Goal: Task Accomplishment & Management: Use online tool/utility

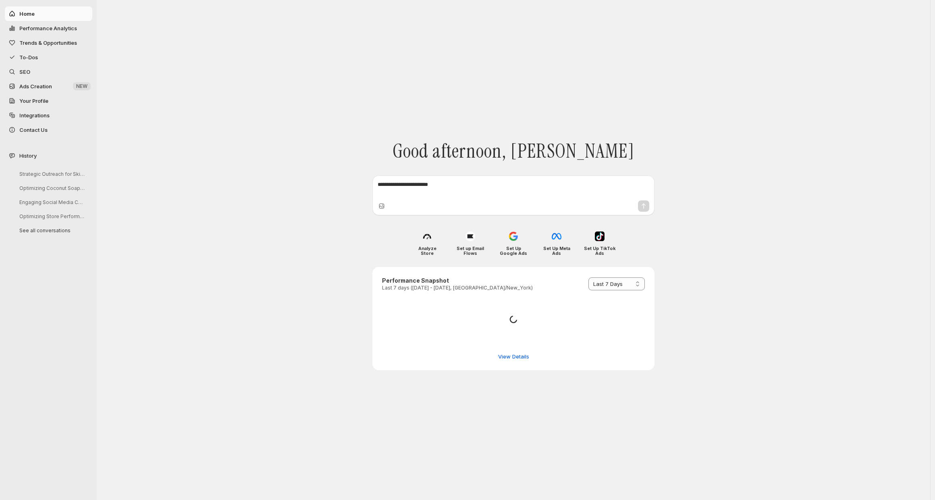
select select "*********"
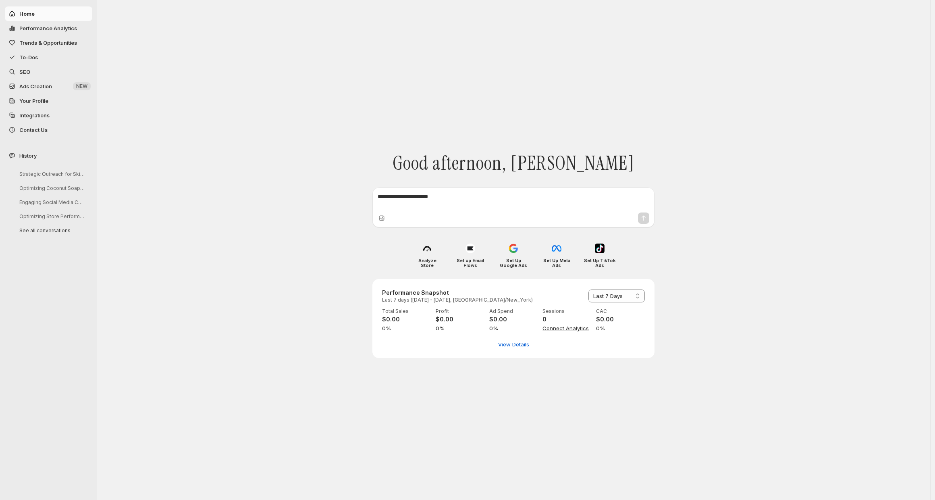
click at [183, 154] on div "**********" at bounding box center [513, 250] width 833 height 500
click at [260, 122] on div "**********" at bounding box center [513, 250] width 833 height 500
click at [31, 72] on span "SEO" at bounding box center [54, 72] width 71 height 8
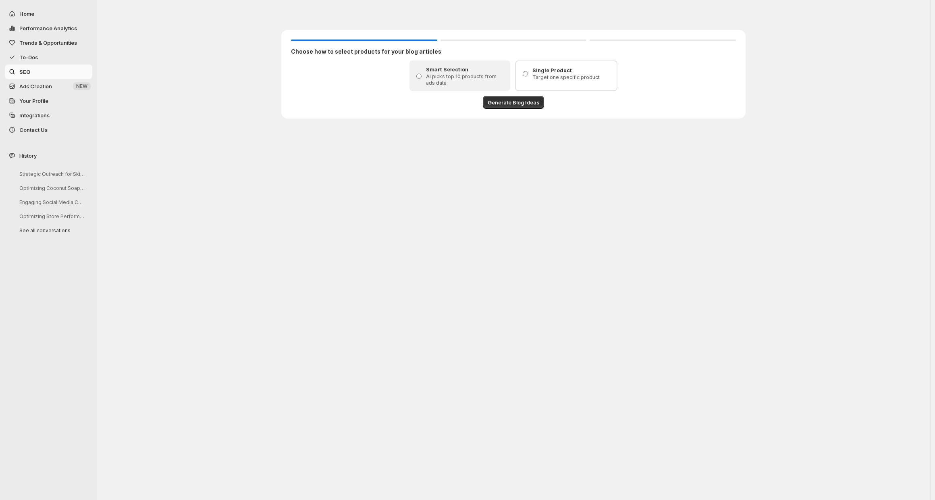
click at [841, 125] on div "Choose how to select products for your blog articles Smart Selection AI picks t…" at bounding box center [513, 64] width 833 height 128
click at [54, 14] on span "Home" at bounding box center [54, 14] width 71 height 8
select select "*********"
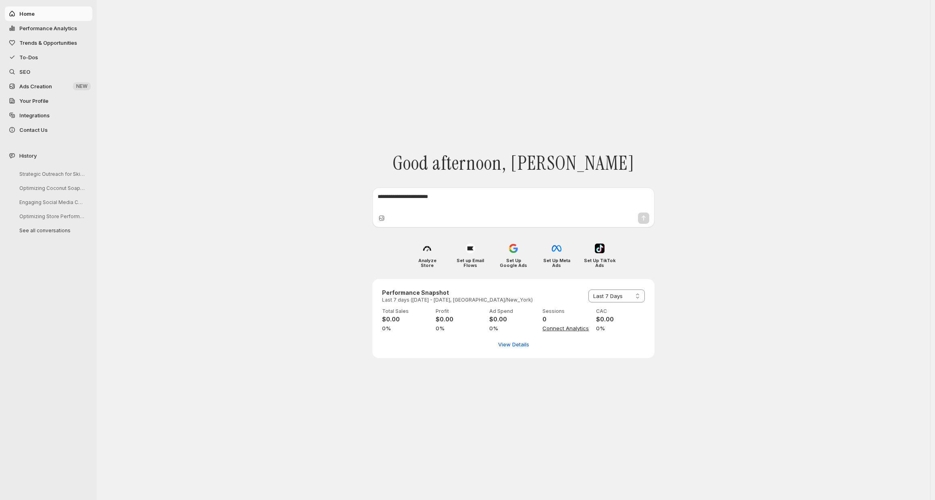
click at [338, 163] on div "Good afternoon, [PERSON_NAME]" at bounding box center [513, 185] width 464 height 86
click at [619, 295] on div "New Customer Acquisition Cost: Average cost to acquire one new customer" at bounding box center [621, 291] width 84 height 34
click at [730, 293] on div "**********" at bounding box center [514, 250] width 484 height 500
click at [503, 343] on span "View Details" at bounding box center [513, 344] width 31 height 8
select select "**********"
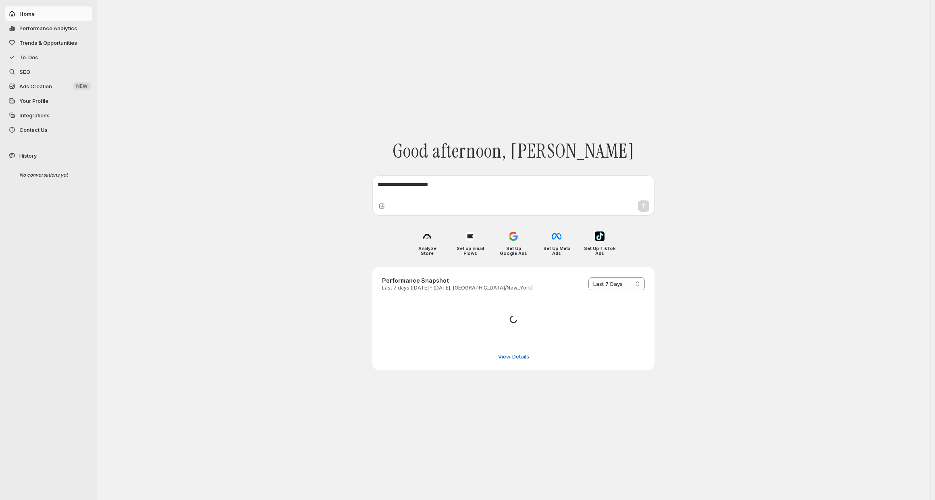
select select "*********"
click at [657, 118] on div "**********" at bounding box center [514, 250] width 484 height 500
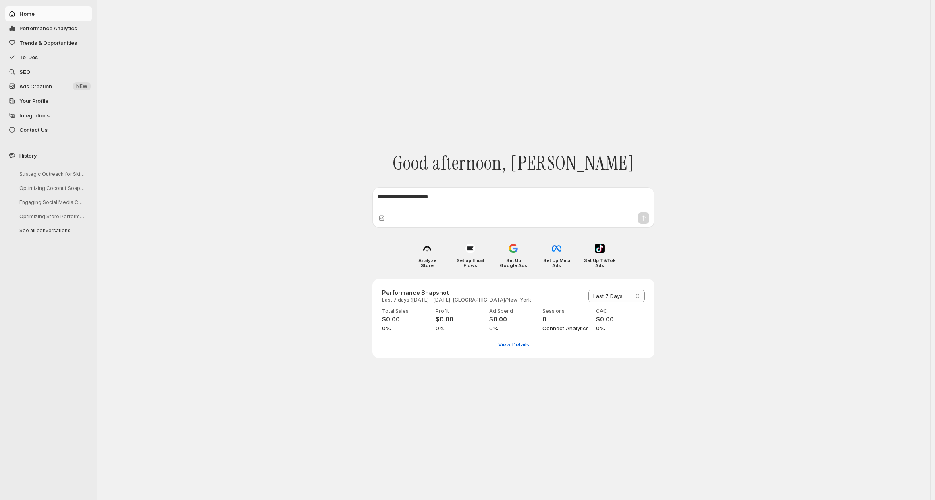
click at [32, 70] on span "SEO" at bounding box center [54, 72] width 71 height 8
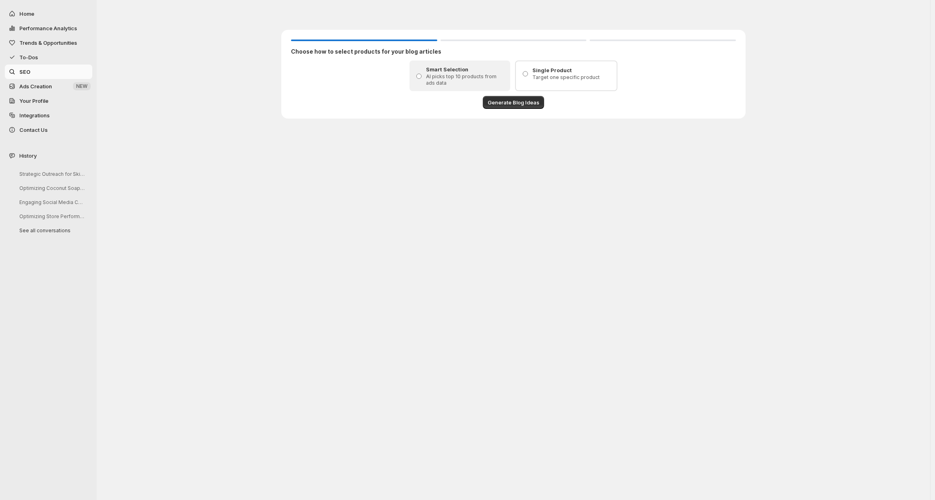
click at [38, 86] on span "Ads Creation" at bounding box center [35, 86] width 33 height 6
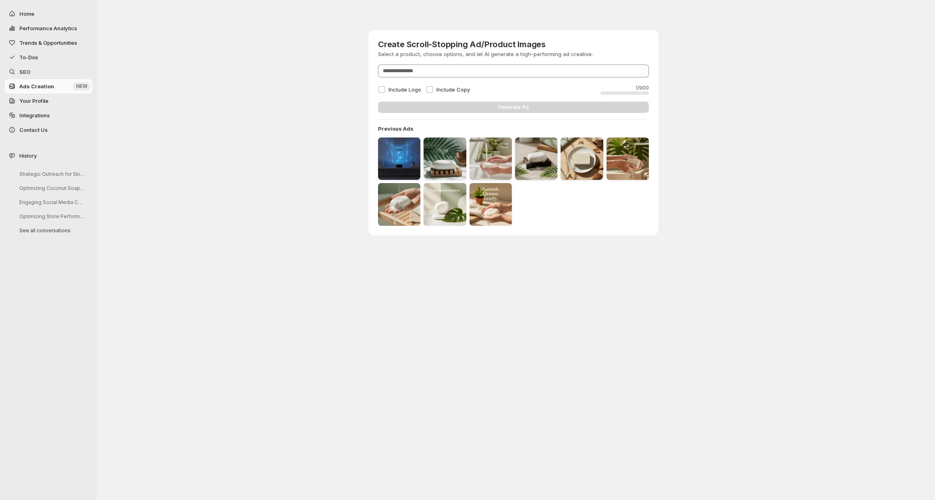
click at [54, 71] on span "SEO" at bounding box center [54, 72] width 71 height 8
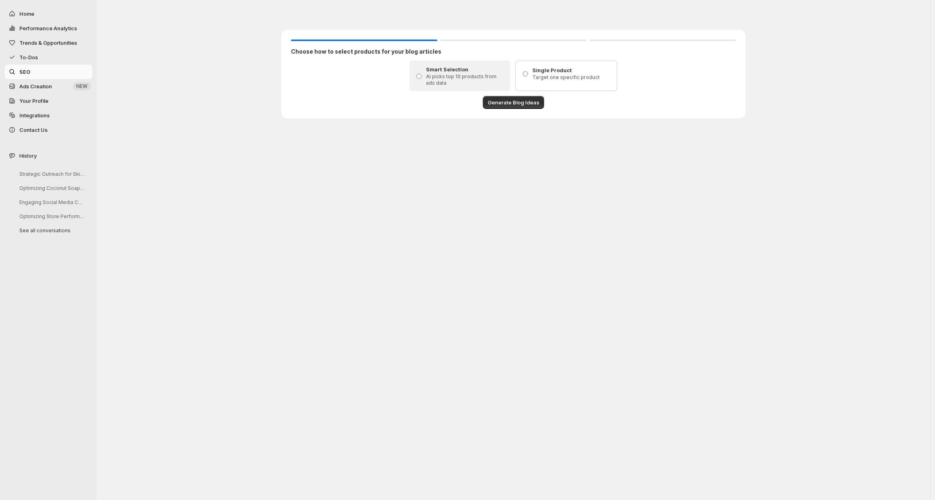
click at [52, 11] on span "Home" at bounding box center [54, 14] width 71 height 8
select select "*********"
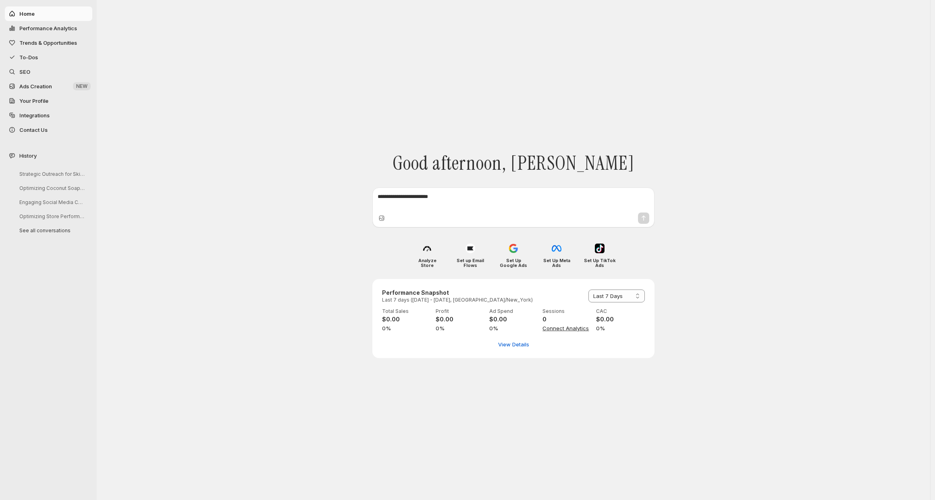
click at [469, 194] on textarea at bounding box center [514, 201] width 272 height 16
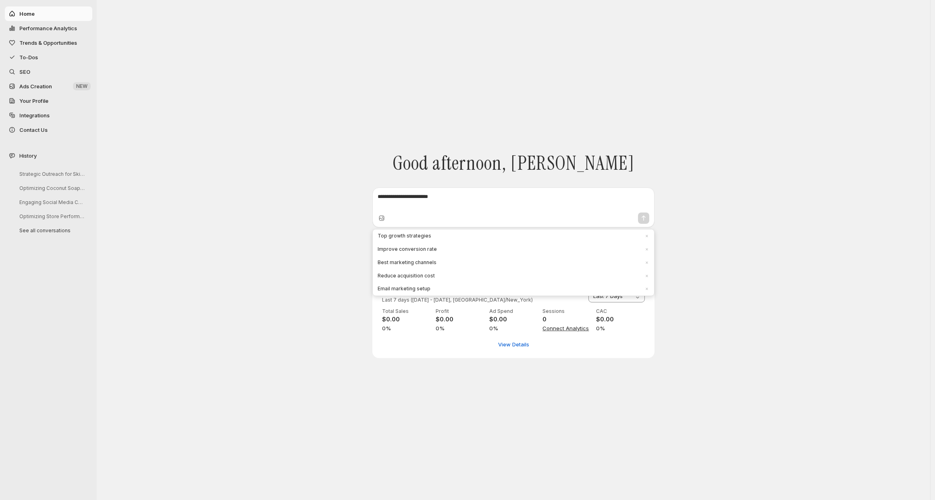
click at [469, 194] on textarea at bounding box center [514, 201] width 272 height 16
click at [453, 193] on textarea at bounding box center [514, 201] width 272 height 16
click at [567, 237] on span "Top growth strategies" at bounding box center [509, 235] width 262 height 7
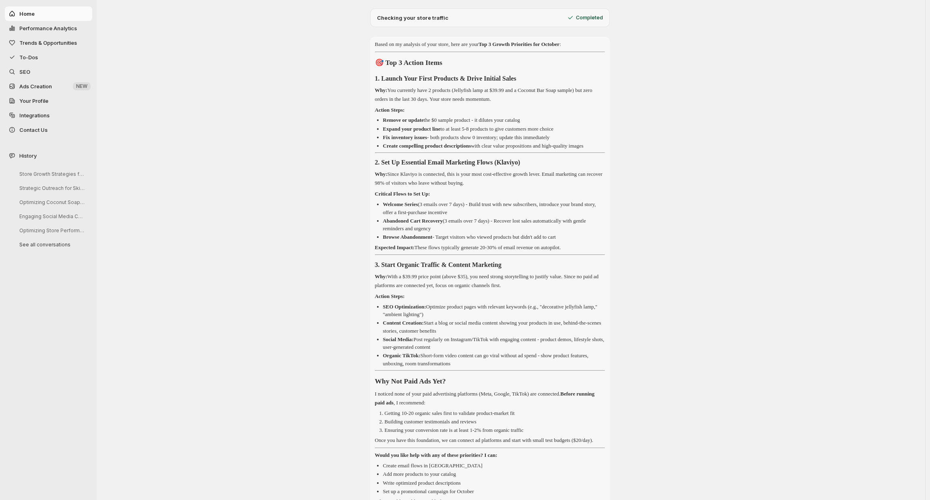
scroll to position [236, 0]
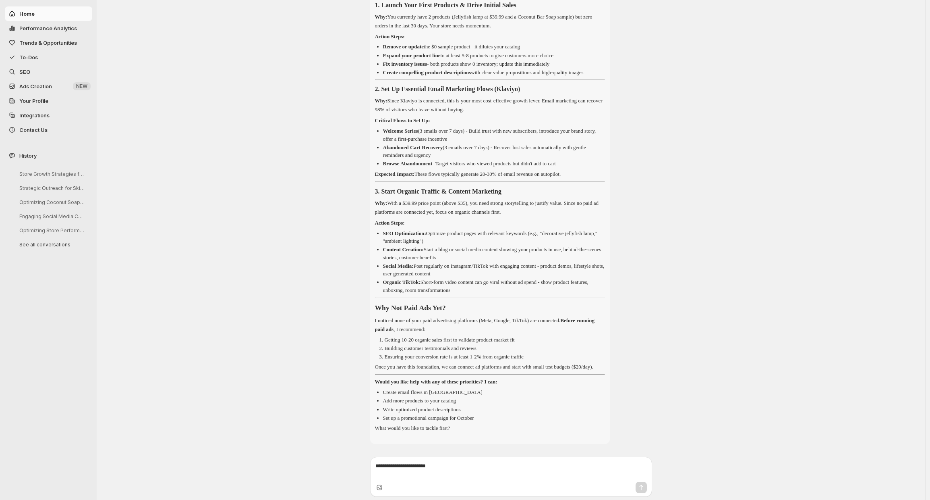
click at [52, 72] on span "SEO" at bounding box center [54, 72] width 71 height 8
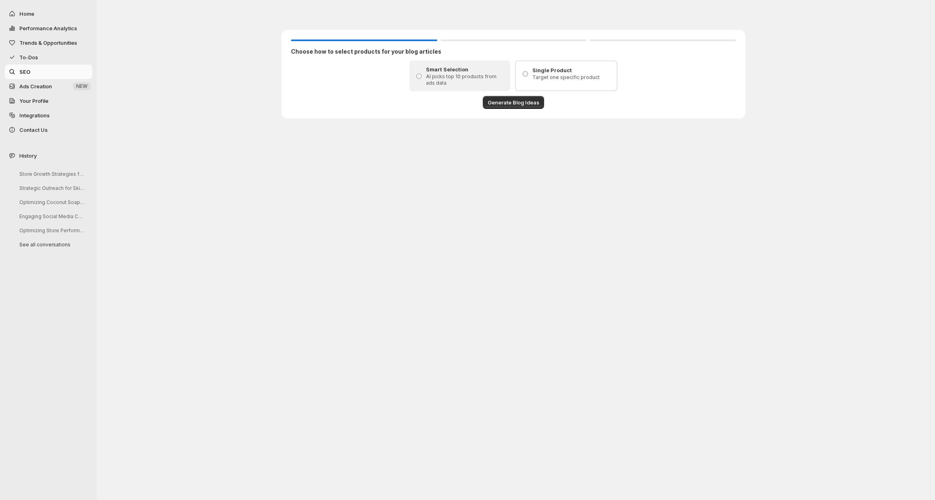
click at [195, 102] on div "Choose how to select products for your blog articles Smart Selection AI picks t…" at bounding box center [513, 64] width 833 height 128
click at [503, 104] on span "Generate Blog Ideas" at bounding box center [514, 102] width 52 height 8
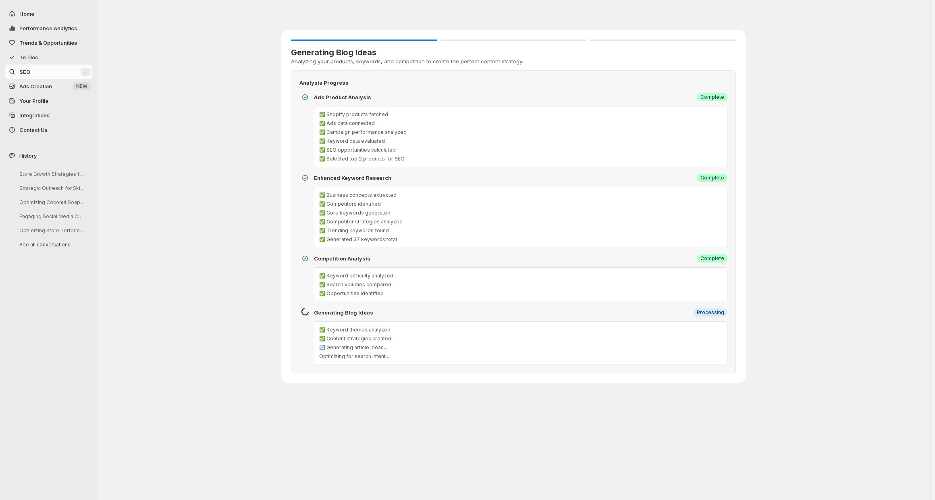
click at [793, 295] on div "Generating Blog Ideas Analyzing your products, keywords, and competition to cre…" at bounding box center [513, 196] width 833 height 392
click at [764, 319] on div "Generating Blog Ideas Analyzing your products, keywords, and competition to cre…" at bounding box center [513, 196] width 833 height 392
click at [764, 317] on div "Generating Blog Ideas Analyzing your products, keywords, and competition to cre…" at bounding box center [513, 196] width 833 height 392
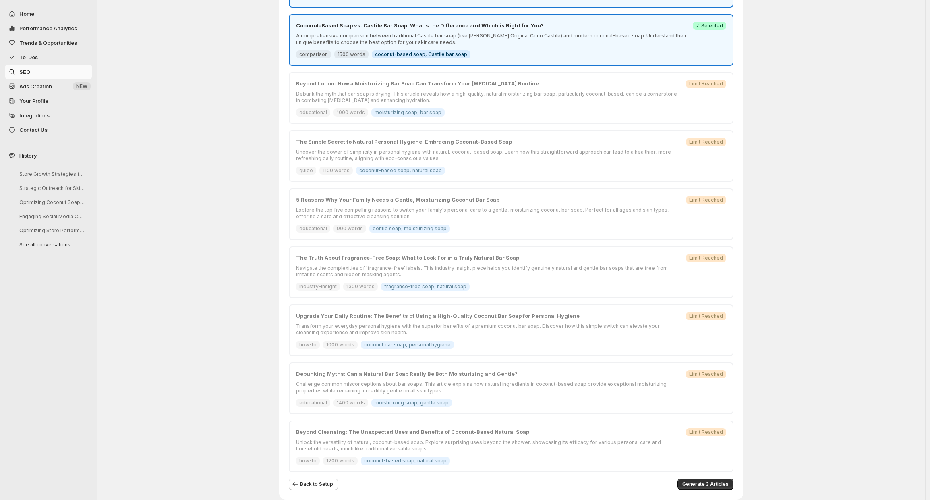
scroll to position [211, 0]
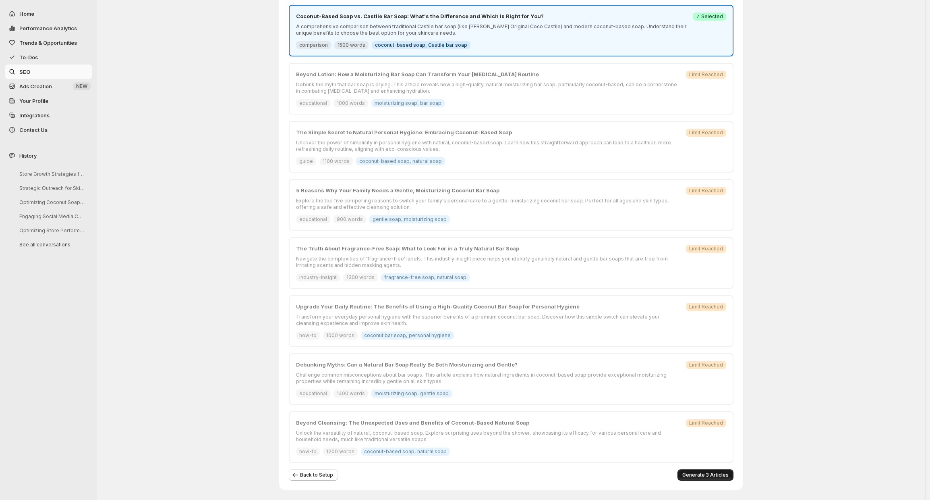
click at [694, 473] on span "Generate 3 Articles" at bounding box center [706, 474] width 46 height 6
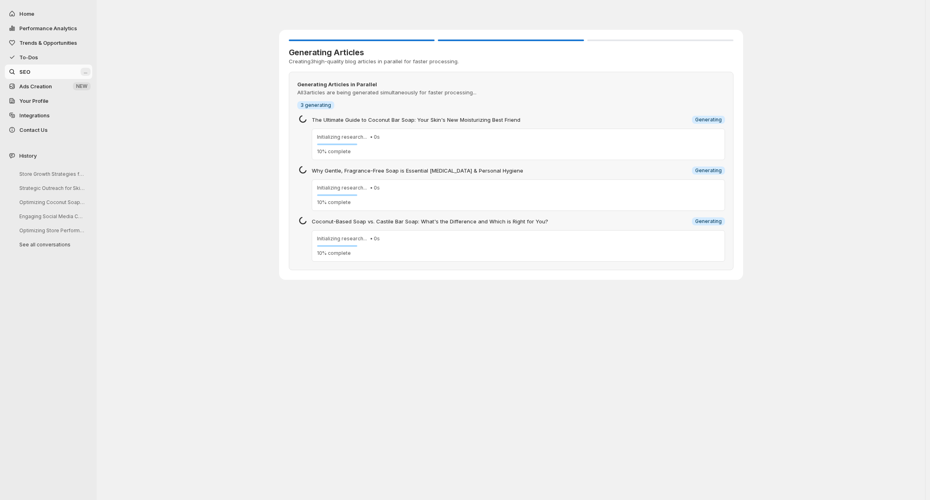
scroll to position [0, 0]
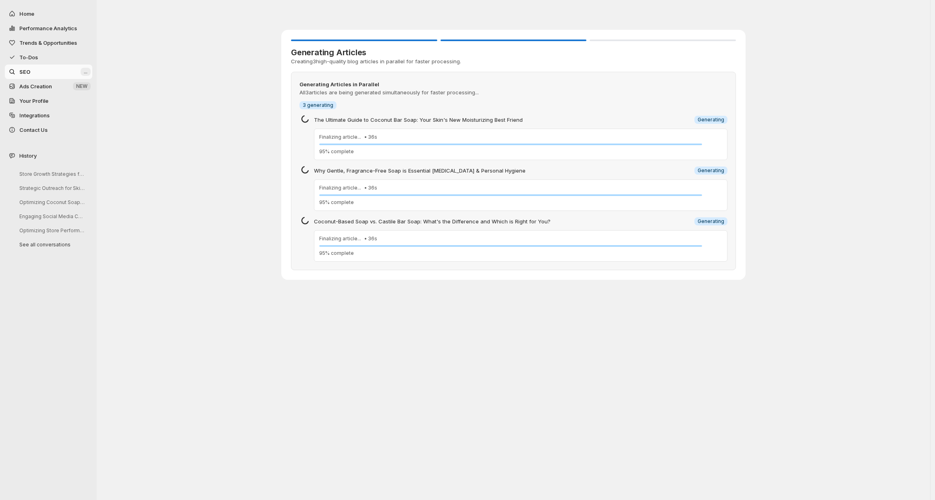
click at [762, 171] on div "Generating Articles Creating 3 high-quality blog articles in parallel for faste…" at bounding box center [513, 144] width 833 height 289
click at [35, 18] on button "Home" at bounding box center [48, 13] width 87 height 15
select select "*********"
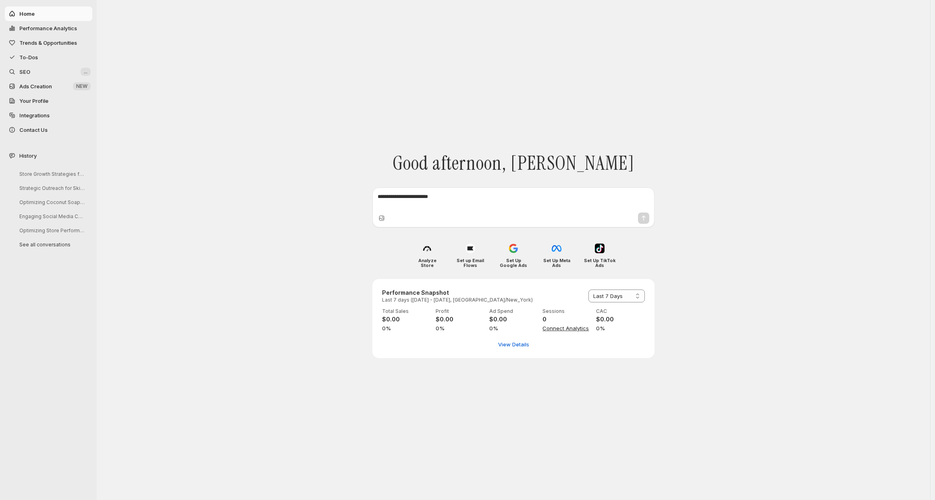
click at [448, 221] on div at bounding box center [513, 218] width 278 height 15
click at [450, 196] on textarea at bounding box center [514, 201] width 272 height 16
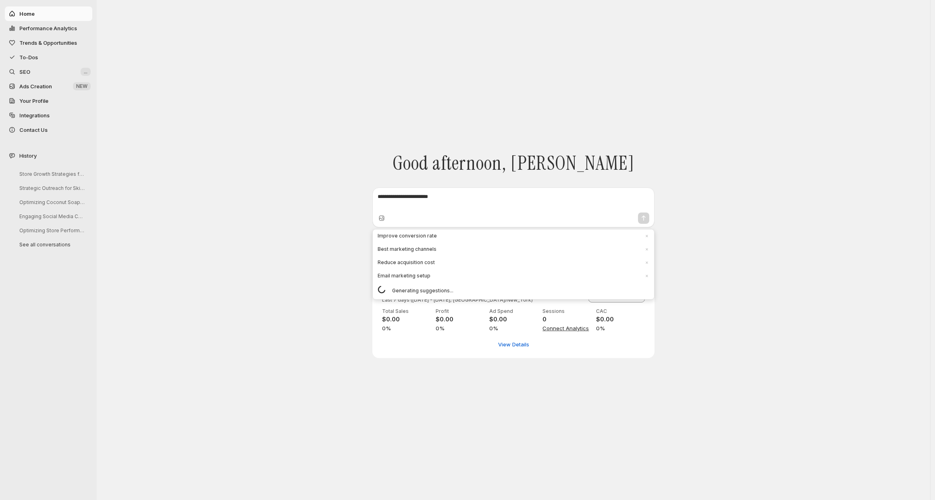
click at [42, 69] on span "SEO" at bounding box center [49, 72] width 60 height 8
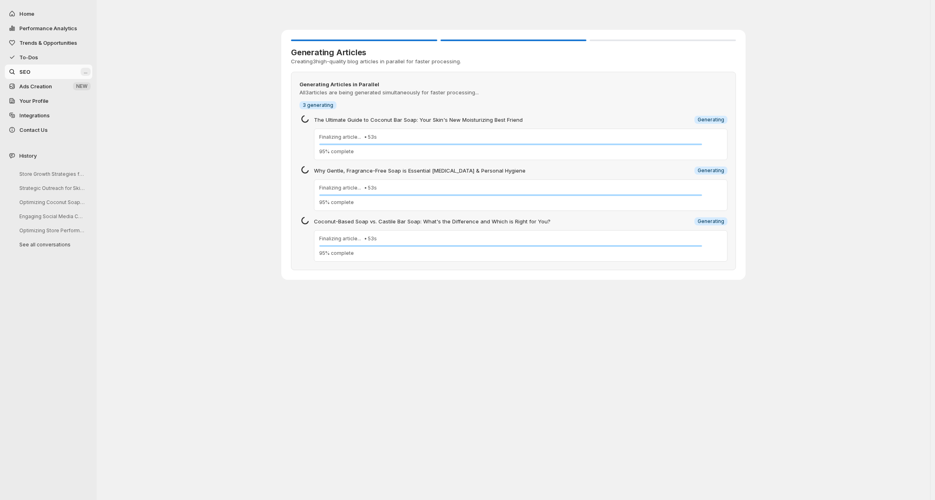
click at [36, 14] on span "Home" at bounding box center [54, 14] width 71 height 8
select select "*********"
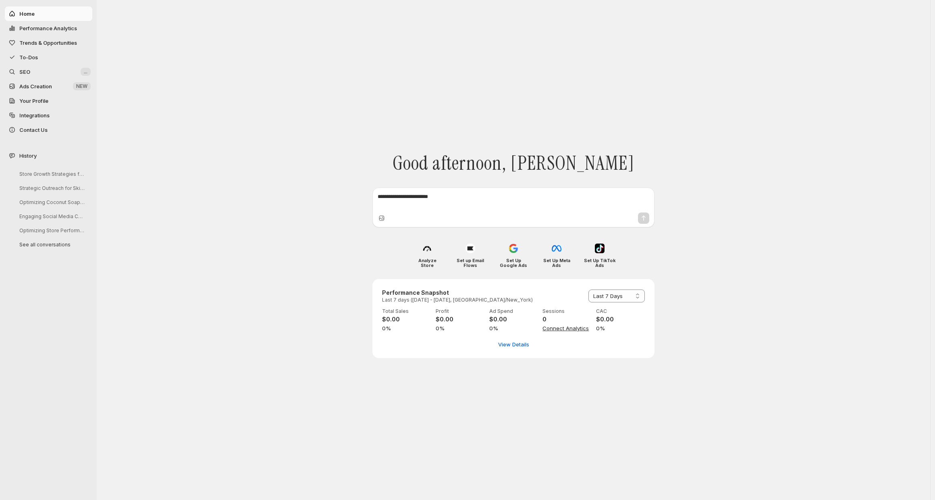
click at [473, 203] on textarea at bounding box center [514, 201] width 272 height 16
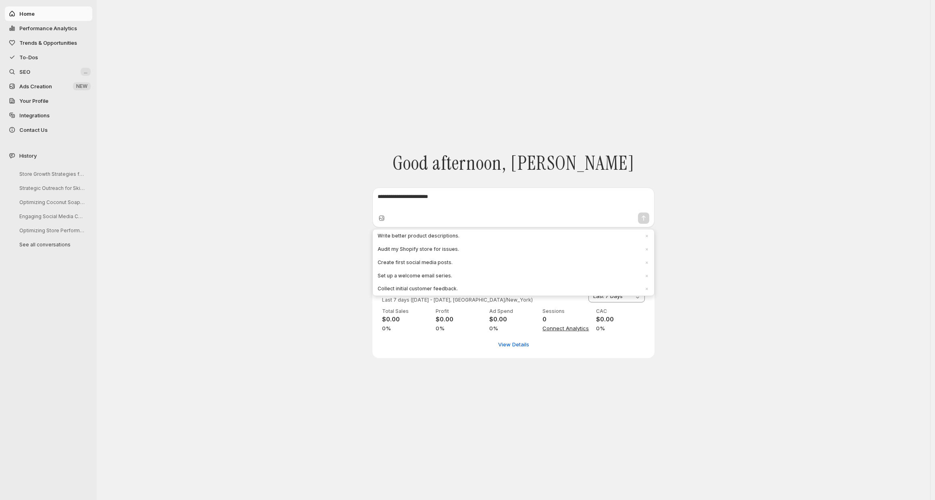
click at [42, 68] on span "SEO" at bounding box center [49, 72] width 60 height 8
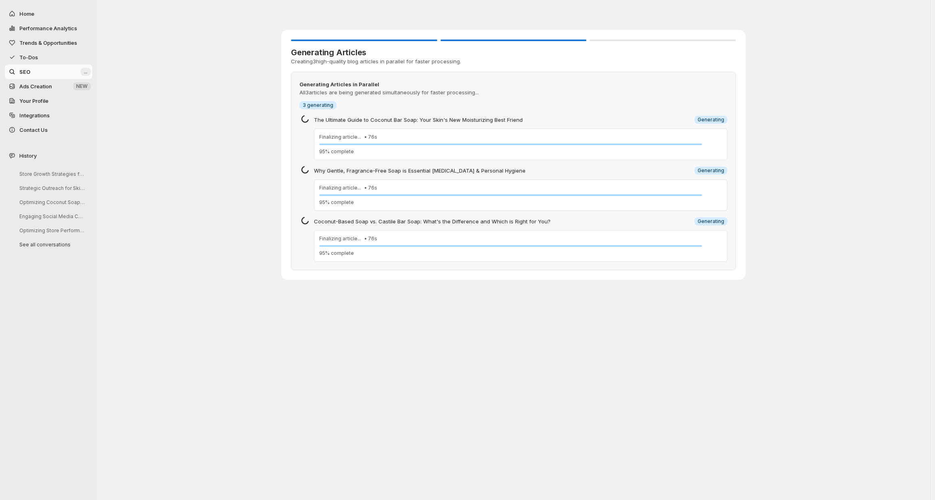
click at [411, 287] on div "Generating Articles Creating 3 high-quality blog articles in parallel for faste…" at bounding box center [514, 144] width 484 height 289
click at [821, 207] on div "Generating Articles Creating 3 high-quality blog articles in parallel for faste…" at bounding box center [513, 144] width 833 height 289
click at [217, 220] on div "Generating Articles Creating 3 high-quality blog articles in parallel for faste…" at bounding box center [513, 144] width 833 height 289
click at [764, 189] on div "Generating Articles Creating 3 high-quality blog articles in parallel for faste…" at bounding box center [513, 144] width 833 height 289
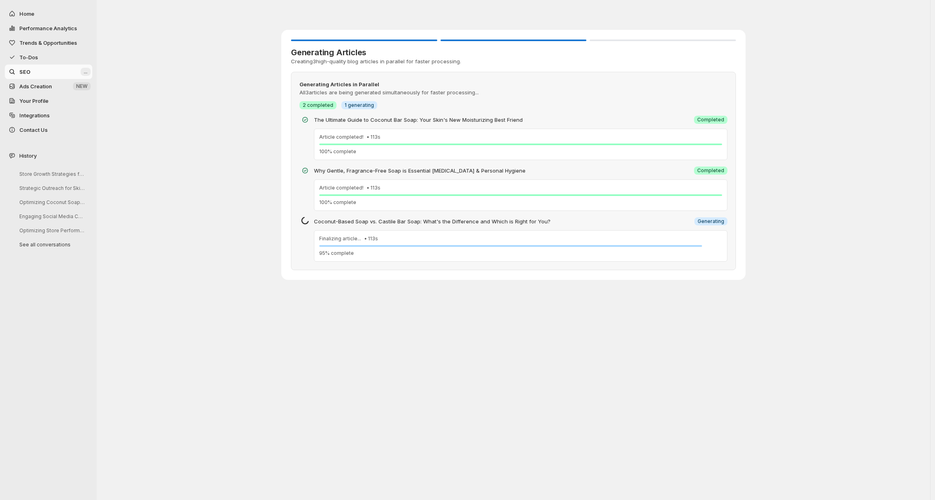
click at [607, 223] on p "Coconut-Based Soap vs. Castile Bar Soap: What's the Difference and Which is Rig…" at bounding box center [502, 221] width 376 height 8
click at [792, 250] on div "Generating Articles Creating 3 high-quality blog articles in parallel for faste…" at bounding box center [513, 144] width 833 height 289
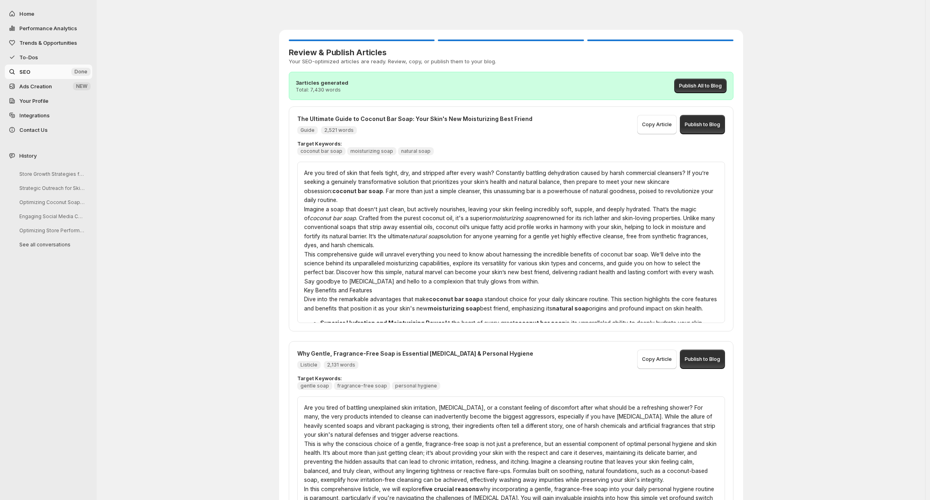
click at [43, 86] on span "Ads Creation" at bounding box center [35, 86] width 33 height 6
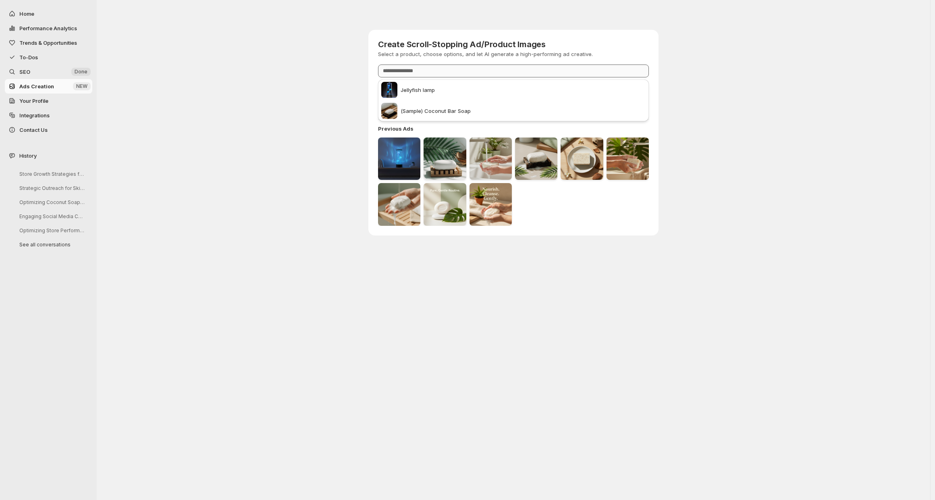
click at [421, 71] on input "Product" at bounding box center [513, 70] width 271 height 13
click at [420, 89] on span "Jellyfish lamp" at bounding box center [418, 90] width 34 height 8
type input "**********"
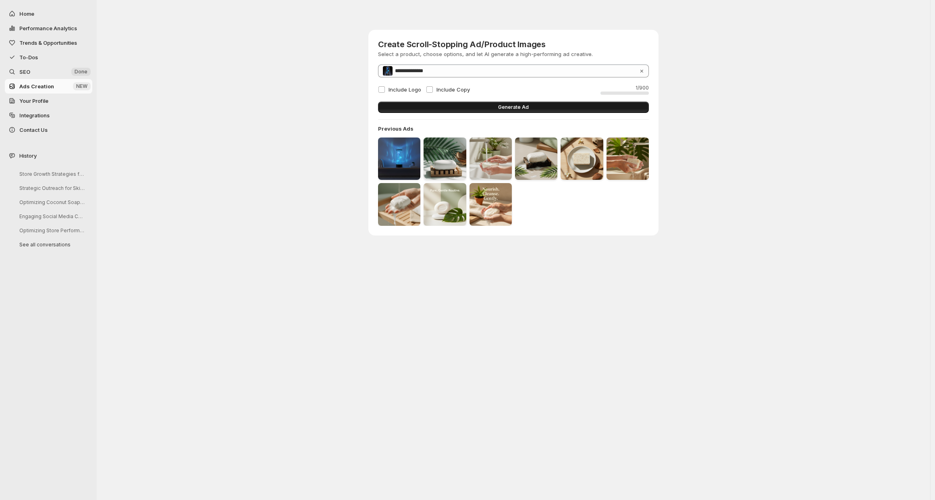
click at [508, 106] on span "Generate Ad" at bounding box center [513, 107] width 31 height 6
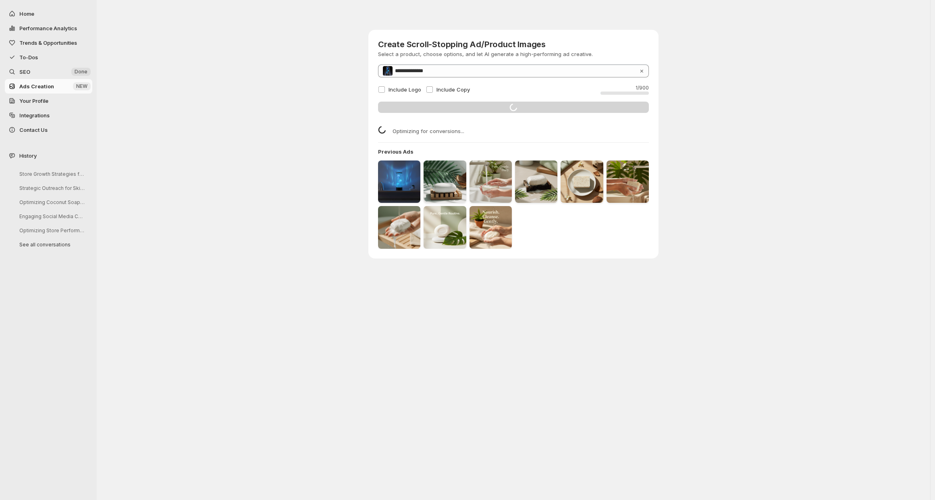
click at [687, 87] on div "**********" at bounding box center [514, 134] width 484 height 268
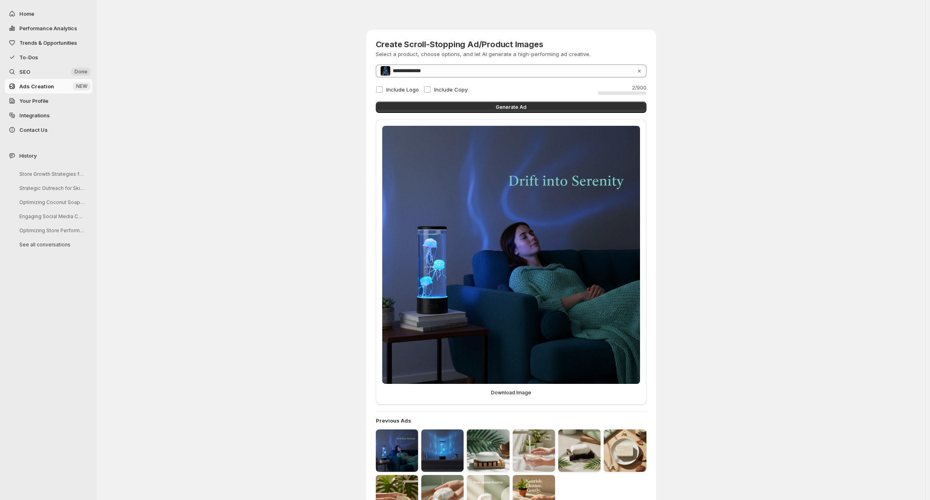
click at [581, 204] on img at bounding box center [511, 255] width 258 height 258
click at [589, 210] on img at bounding box center [511, 255] width 258 height 258
click at [46, 19] on button "Home" at bounding box center [48, 13] width 87 height 15
select select "*********"
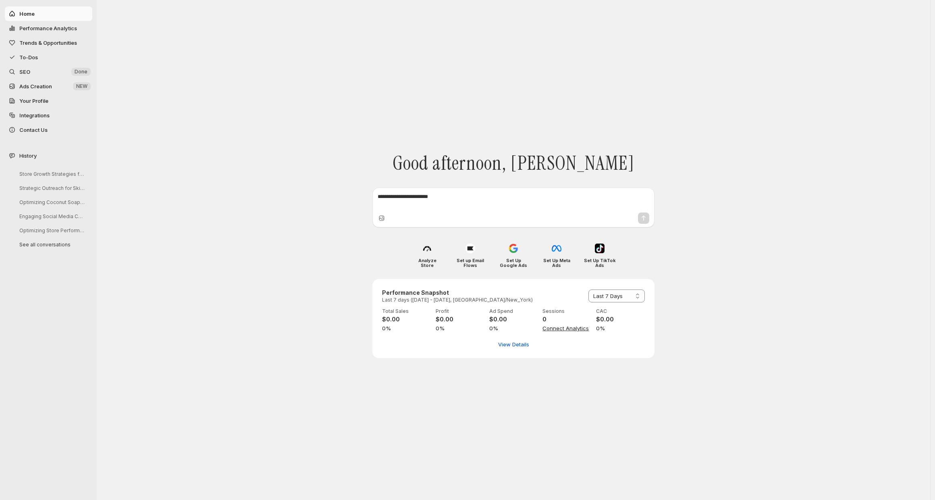
click at [435, 198] on textarea at bounding box center [514, 201] width 272 height 16
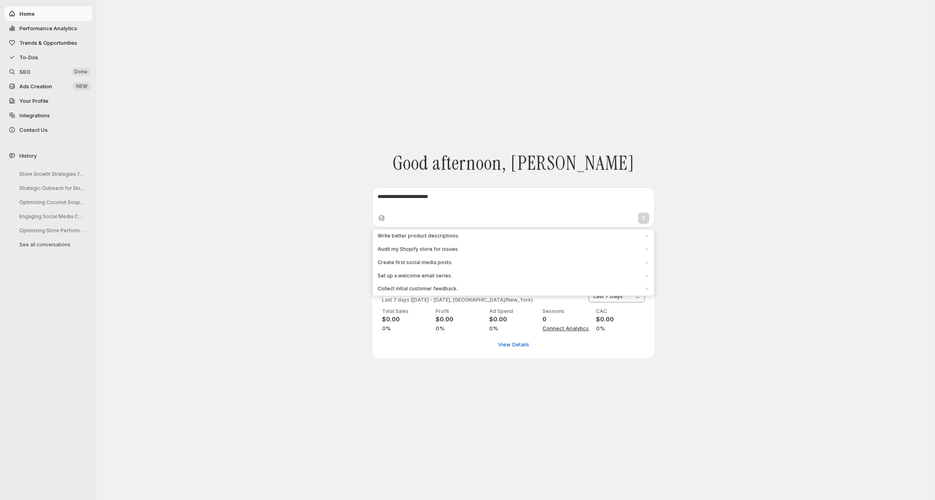
click at [435, 198] on textarea at bounding box center [514, 201] width 272 height 16
click at [438, 201] on textarea at bounding box center [514, 201] width 272 height 16
click at [437, 198] on textarea at bounding box center [514, 201] width 272 height 16
click at [452, 199] on textarea at bounding box center [514, 201] width 272 height 16
click at [432, 205] on textarea at bounding box center [514, 201] width 272 height 16
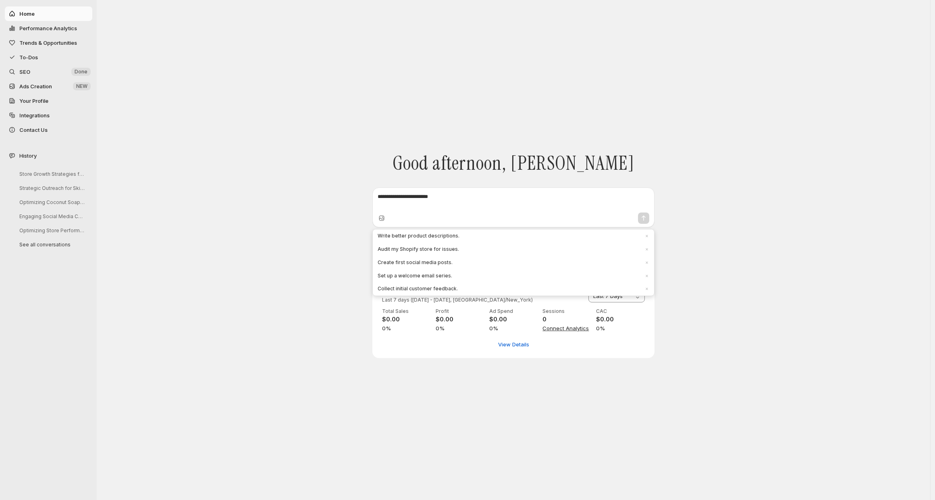
click at [478, 197] on textarea at bounding box center [514, 201] width 272 height 16
click at [411, 196] on textarea at bounding box center [514, 201] width 272 height 16
click at [422, 203] on textarea at bounding box center [514, 201] width 272 height 16
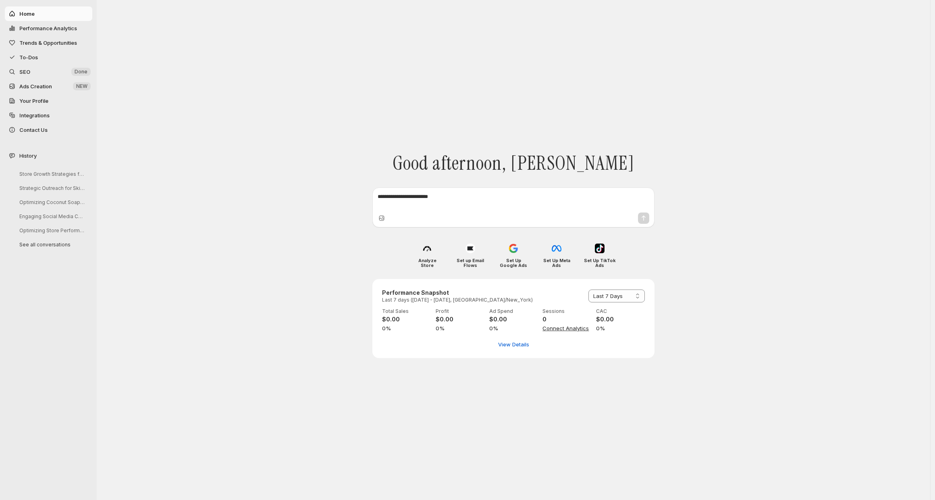
click at [440, 163] on div "Good afternoon, [PERSON_NAME]" at bounding box center [513, 185] width 464 height 86
click at [429, 193] on textarea at bounding box center [514, 201] width 272 height 16
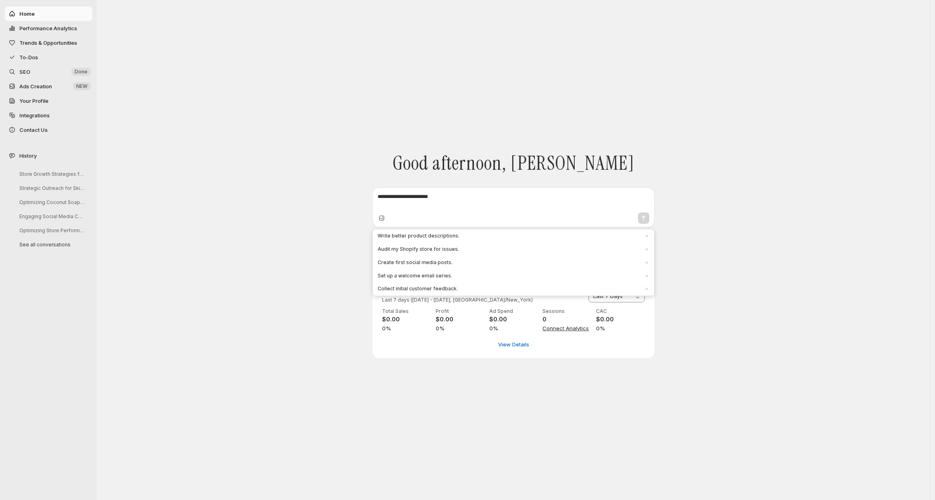
click at [440, 193] on textarea at bounding box center [514, 201] width 272 height 16
click at [446, 194] on textarea at bounding box center [514, 201] width 272 height 16
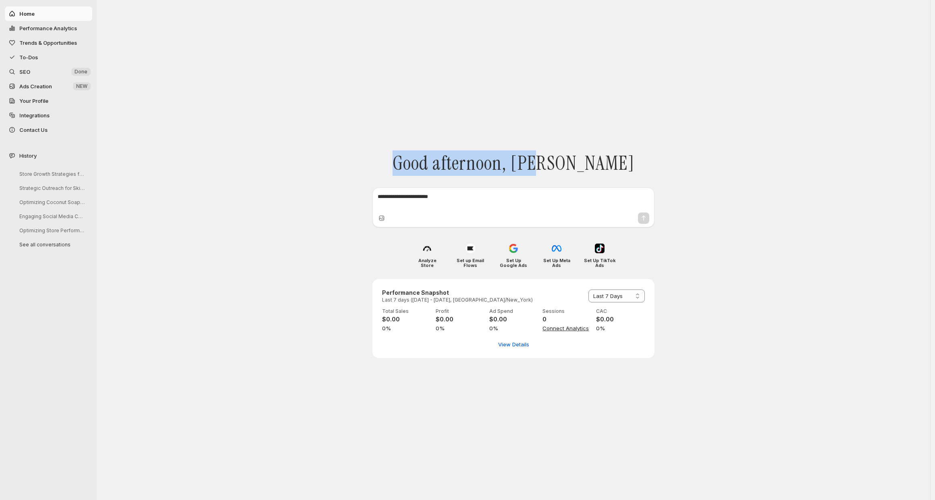
drag, startPoint x: 436, startPoint y: 161, endPoint x: 608, endPoint y: 162, distance: 172.1
click at [608, 162] on div "Good afternoon, [PERSON_NAME]" at bounding box center [513, 185] width 464 height 86
click at [646, 152] on div "Good afternoon, [PERSON_NAME]" at bounding box center [513, 185] width 464 height 86
click at [629, 164] on div "Good afternoon, [PERSON_NAME]" at bounding box center [513, 185] width 464 height 86
drag, startPoint x: 433, startPoint y: 161, endPoint x: 632, endPoint y: 160, distance: 198.7
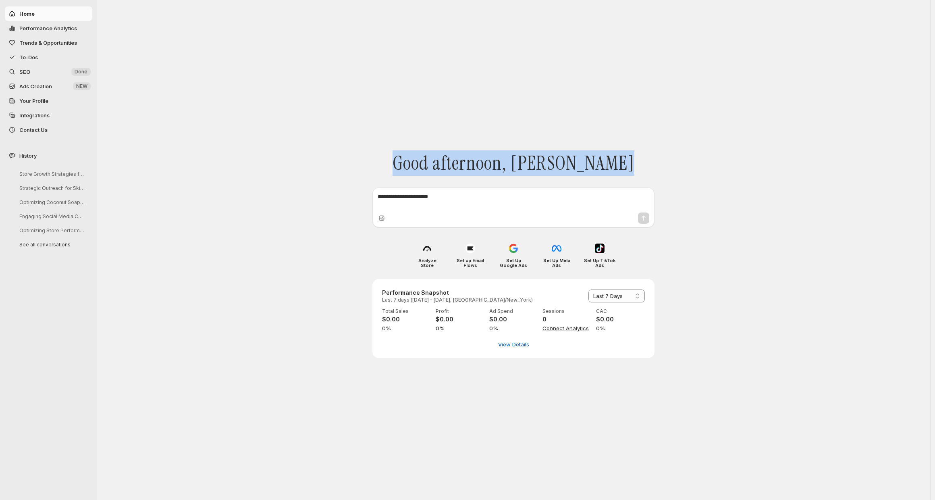
click at [632, 160] on div "Good afternoon, [PERSON_NAME]" at bounding box center [513, 185] width 464 height 86
click at [662, 162] on div "Good afternoon, [PERSON_NAME]" at bounding box center [513, 185] width 464 height 86
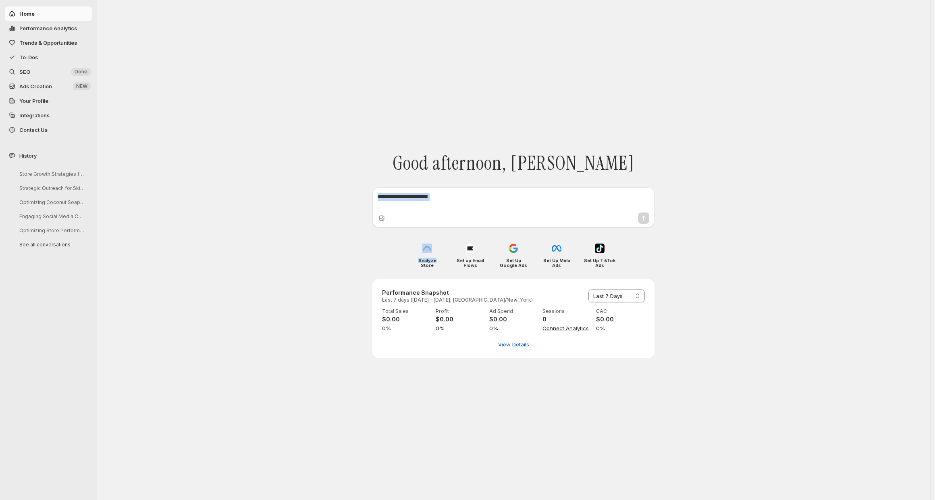
click at [662, 162] on div "Good afternoon, [PERSON_NAME]" at bounding box center [513, 185] width 464 height 86
drag, startPoint x: 755, startPoint y: 135, endPoint x: 750, endPoint y: 135, distance: 5.3
click at [751, 135] on div "**********" at bounding box center [513, 250] width 833 height 500
click at [567, 454] on div "**********" at bounding box center [514, 250] width 484 height 500
